Goal: Task Accomplishment & Management: Complete application form

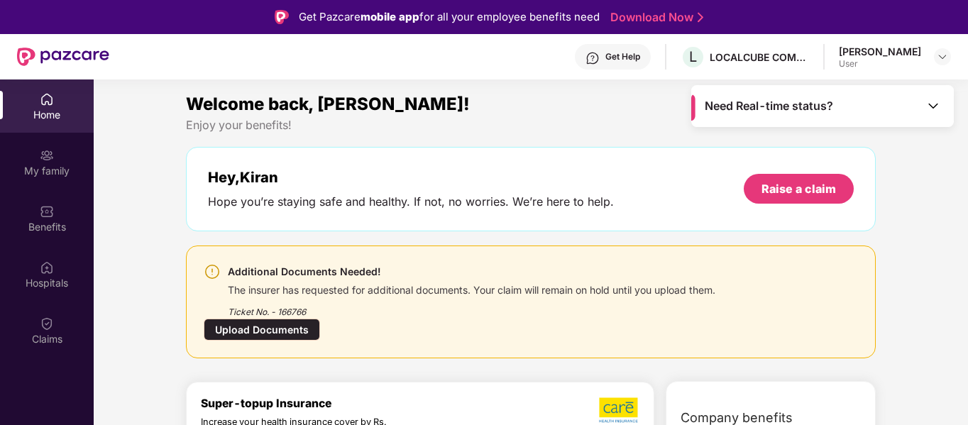
click at [254, 328] on div "Upload Documents" at bounding box center [262, 330] width 116 height 22
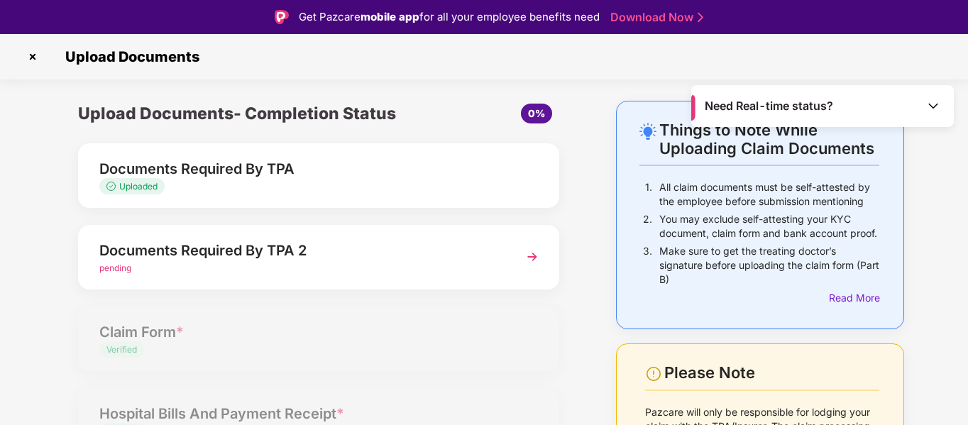
click at [529, 258] on img at bounding box center [532, 257] width 26 height 26
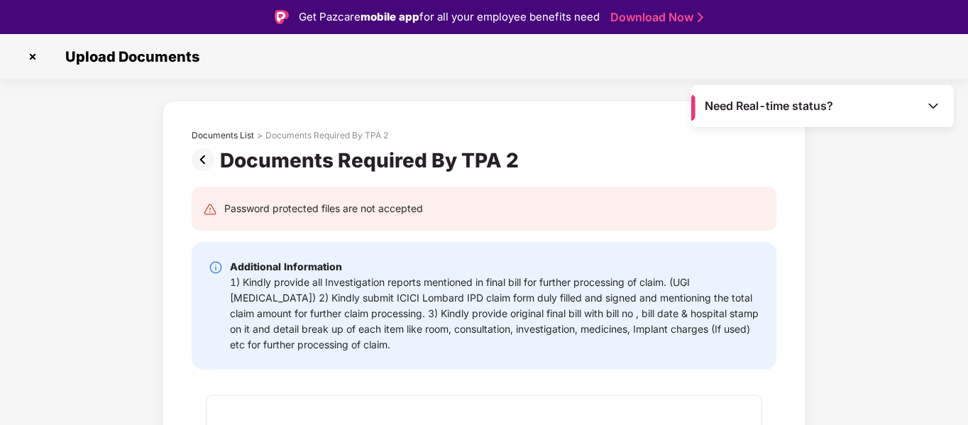
scroll to position [292, 0]
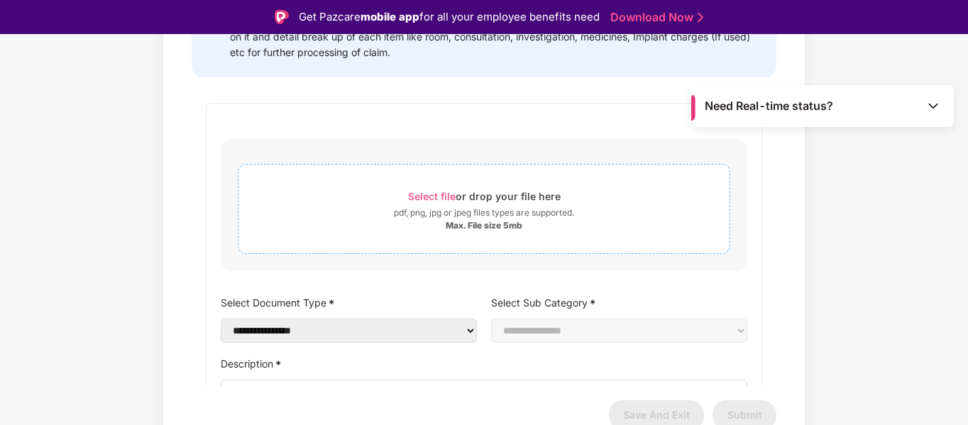
click at [480, 211] on div "pdf, png, jpg or jpeg files types are supported." at bounding box center [484, 213] width 180 height 14
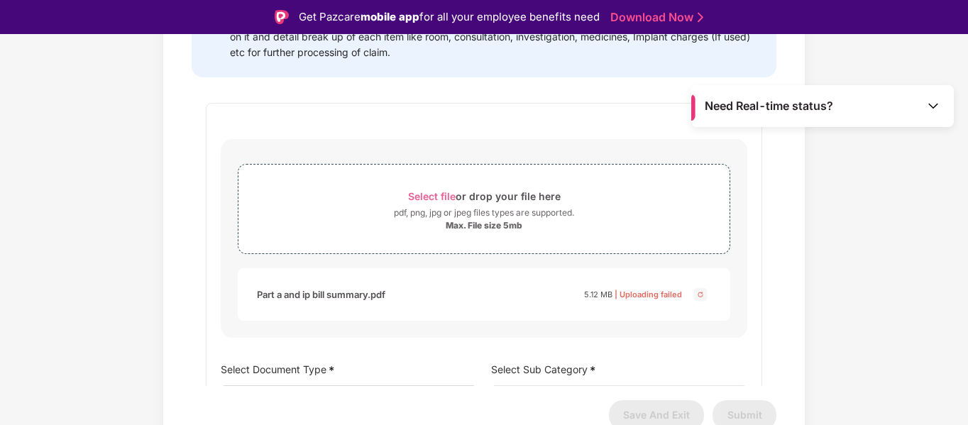
click at [698, 293] on img at bounding box center [700, 294] width 17 height 17
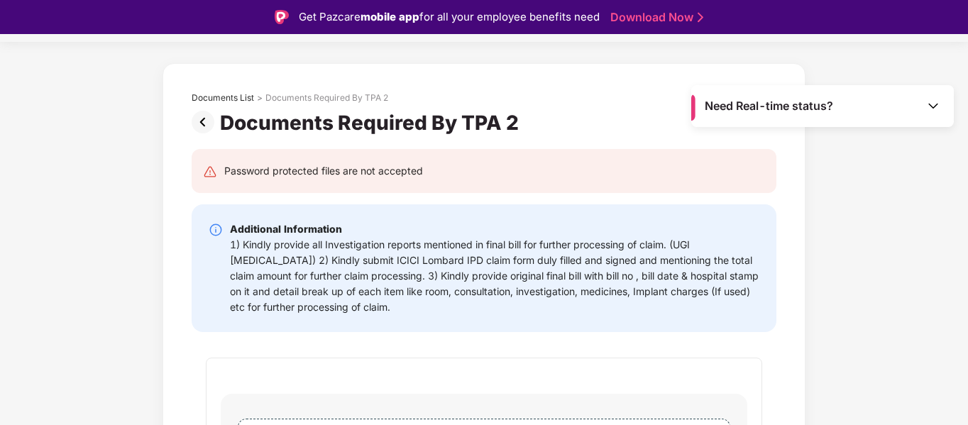
scroll to position [0, 0]
